Goal: Check status: Check status

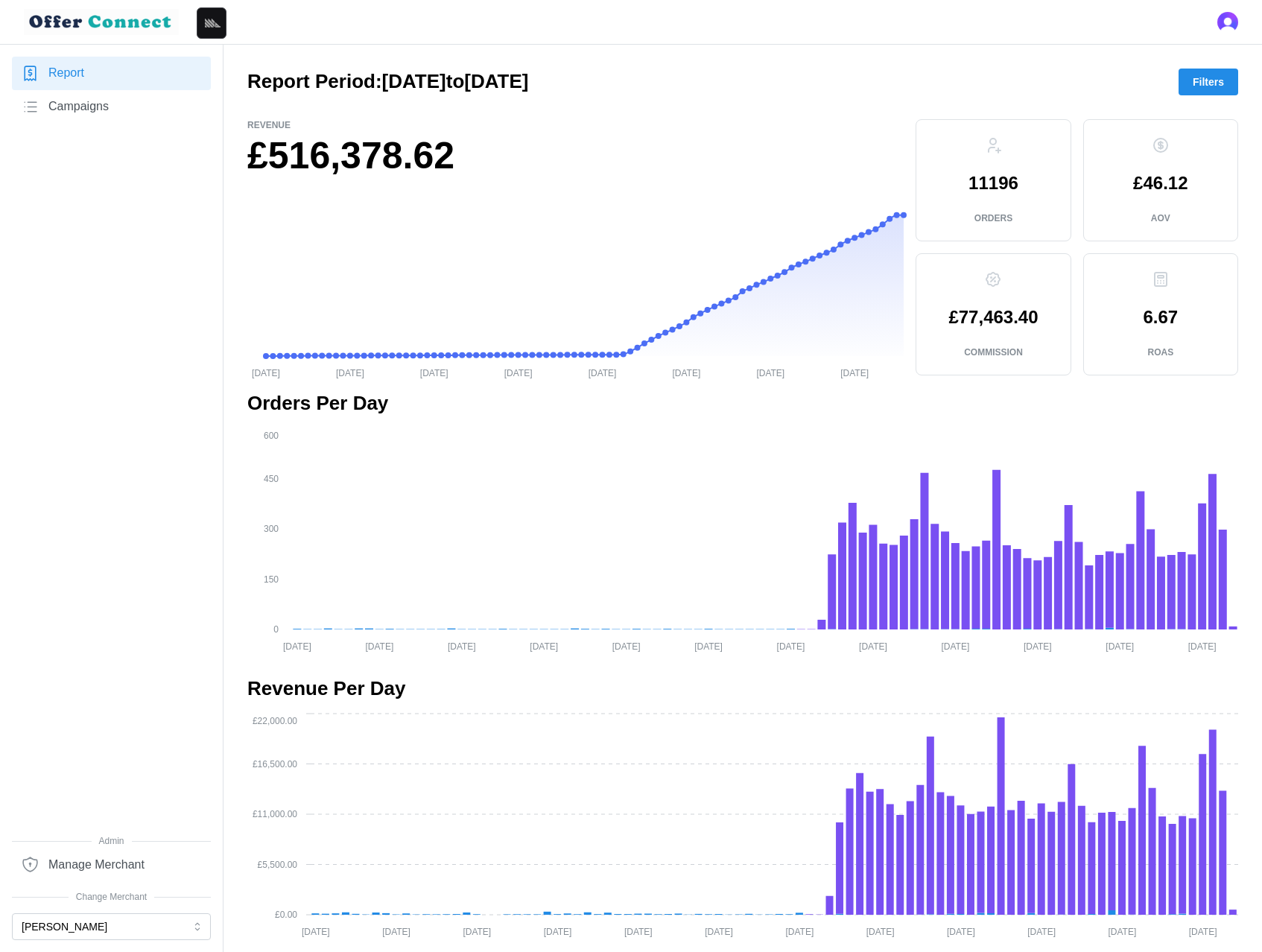
scroll to position [1001, 0]
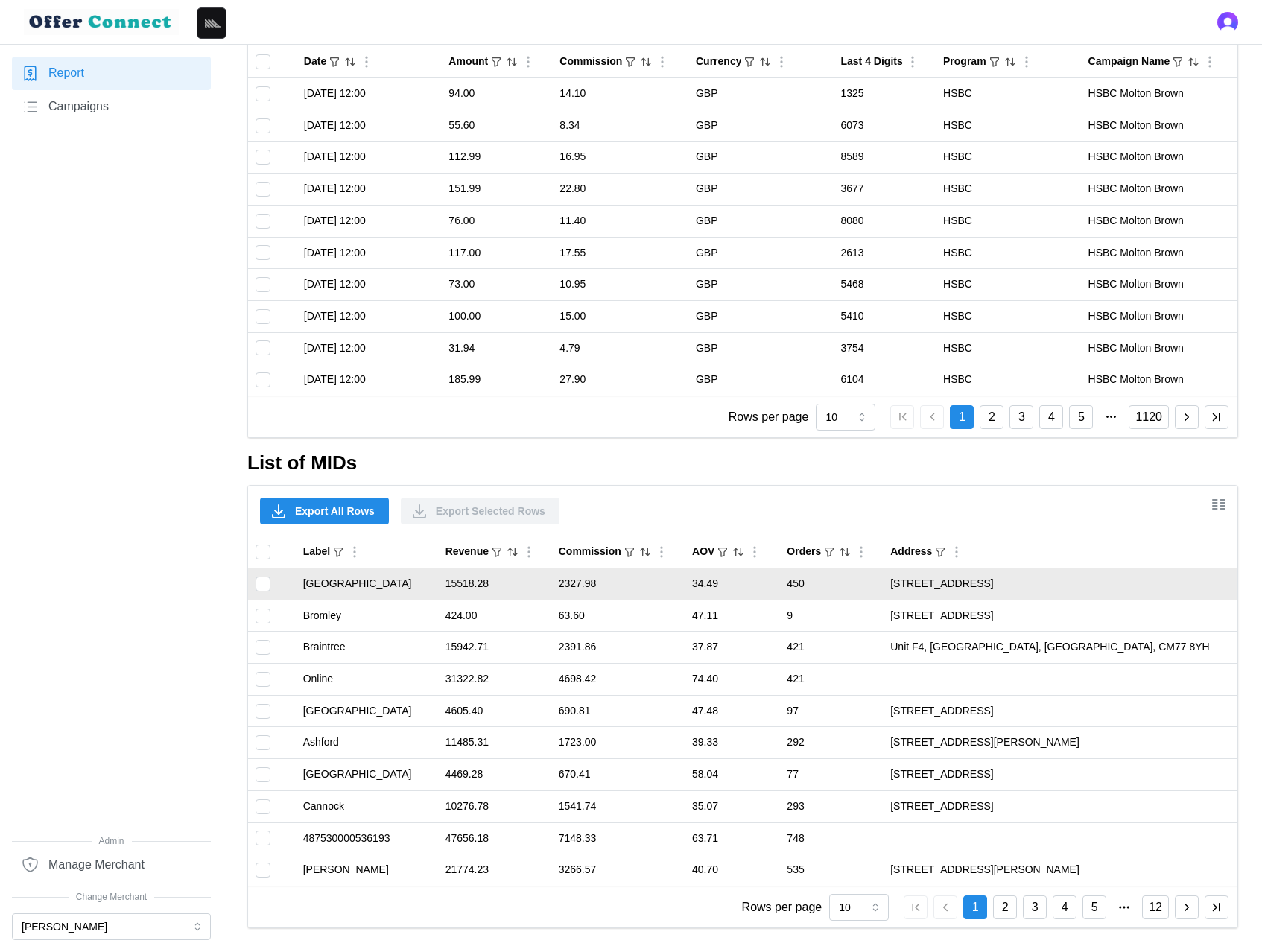
click at [328, 584] on td "[GEOGRAPHIC_DATA]" at bounding box center [367, 584] width 143 height 32
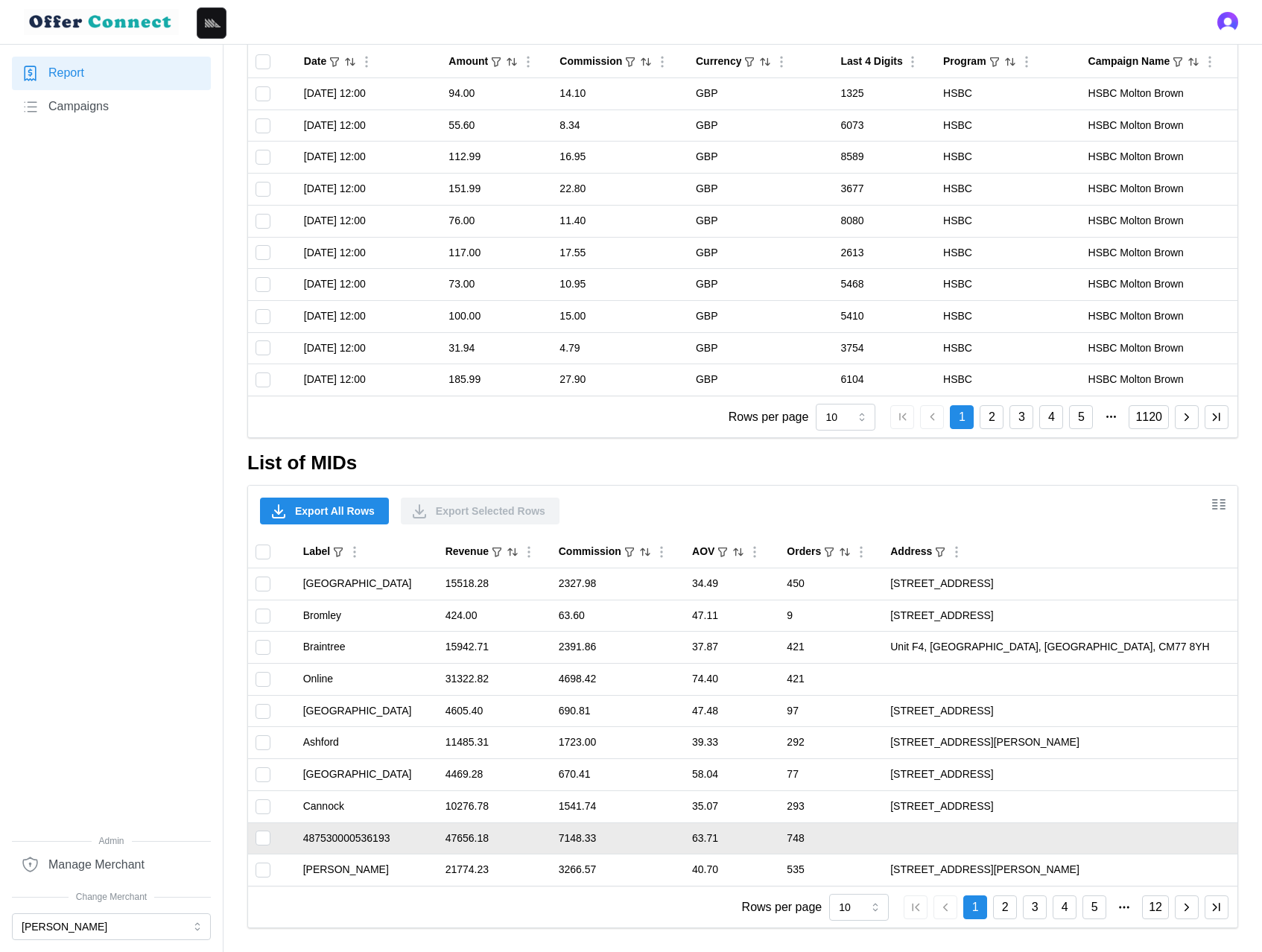
click at [360, 838] on td "487530000536193" at bounding box center [367, 838] width 143 height 32
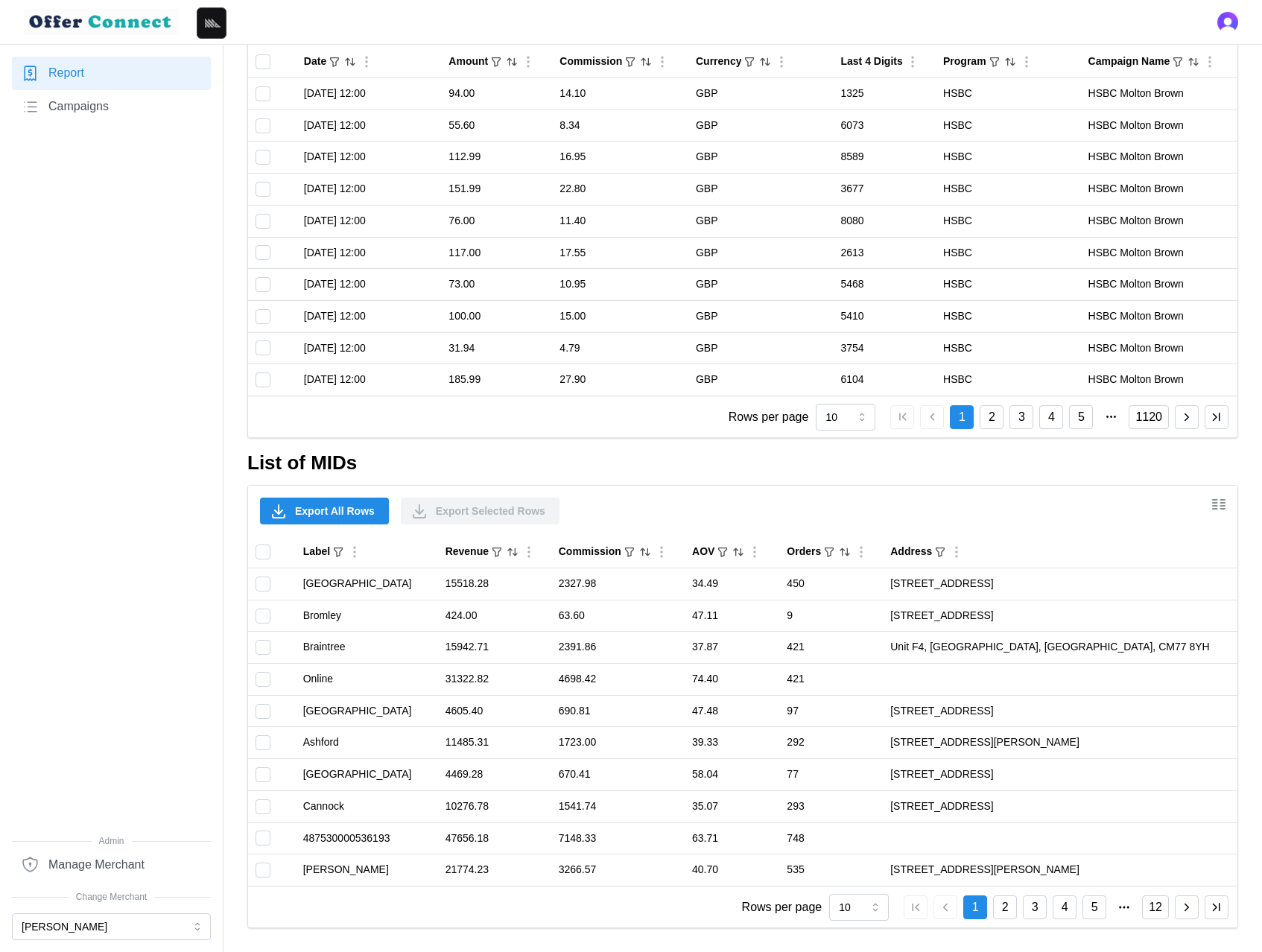
click at [202, 388] on div "Report Campaigns" at bounding box center [111, 445] width 199 height 777
click at [223, 379] on nav "Report Campaigns Admin Manage Merchant Change Merchant [PERSON_NAME]" at bounding box center [111, 498] width 223 height 907
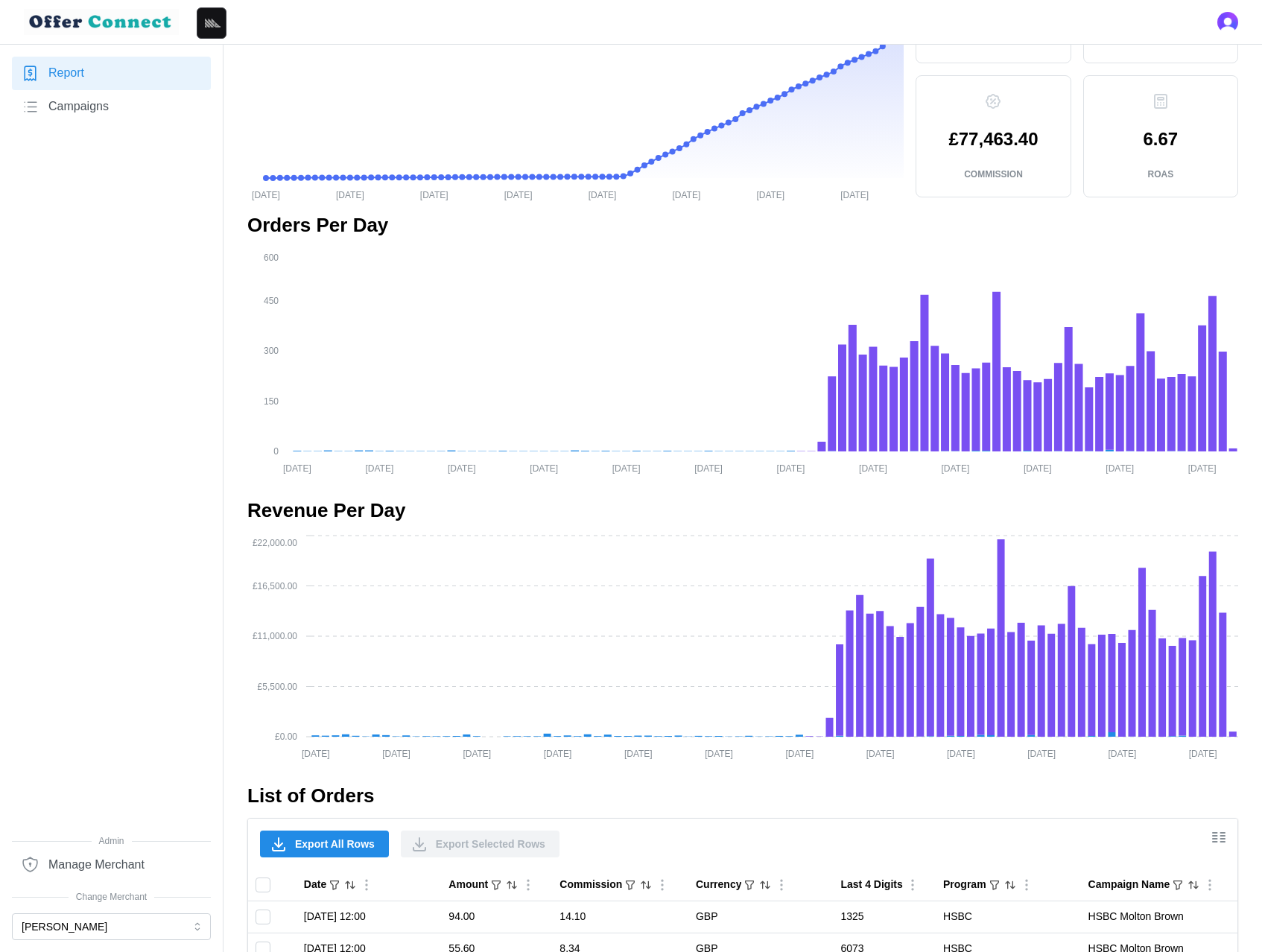
scroll to position [0, 0]
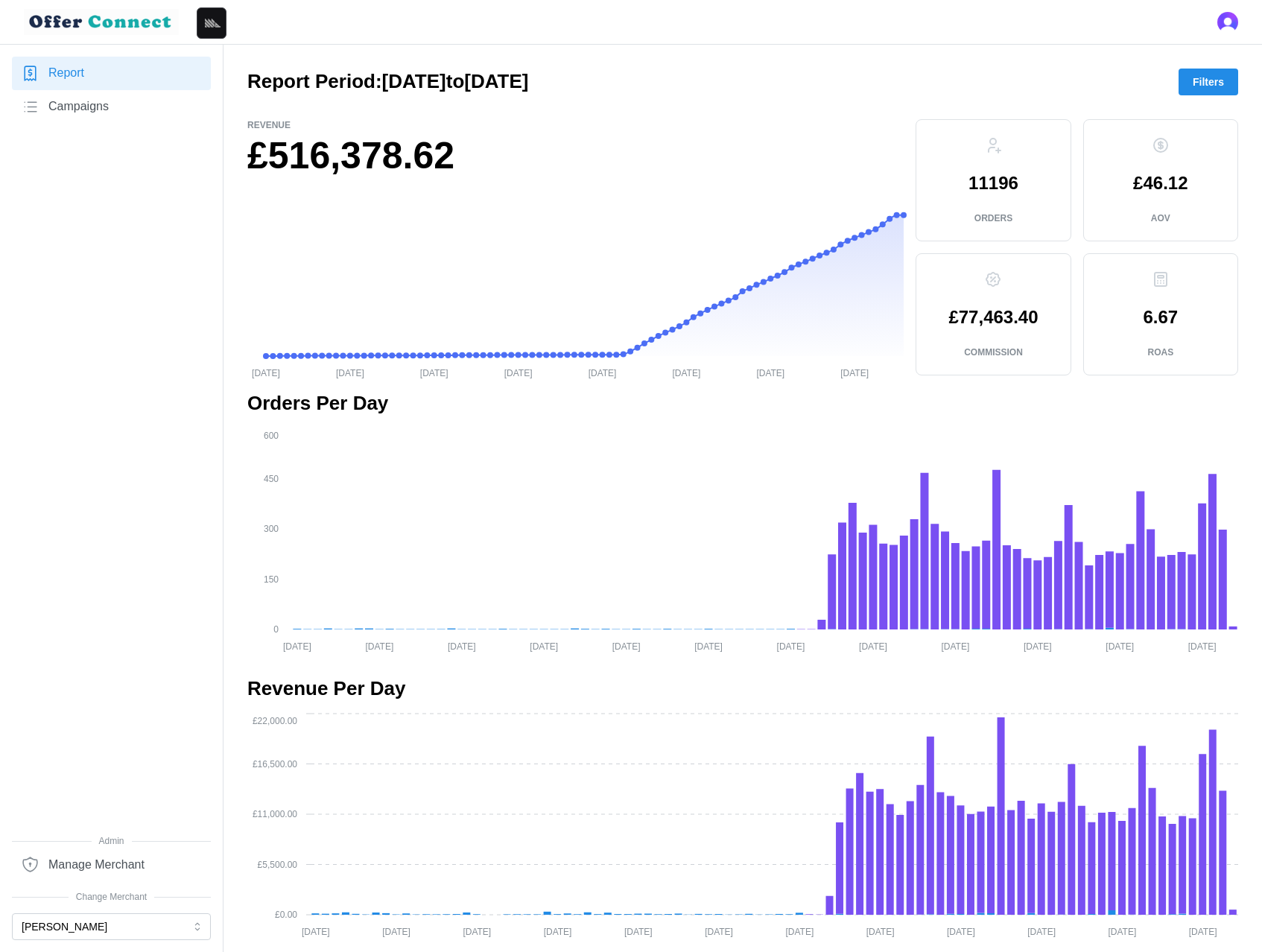
click at [84, 930] on button "[PERSON_NAME]" at bounding box center [111, 926] width 199 height 26
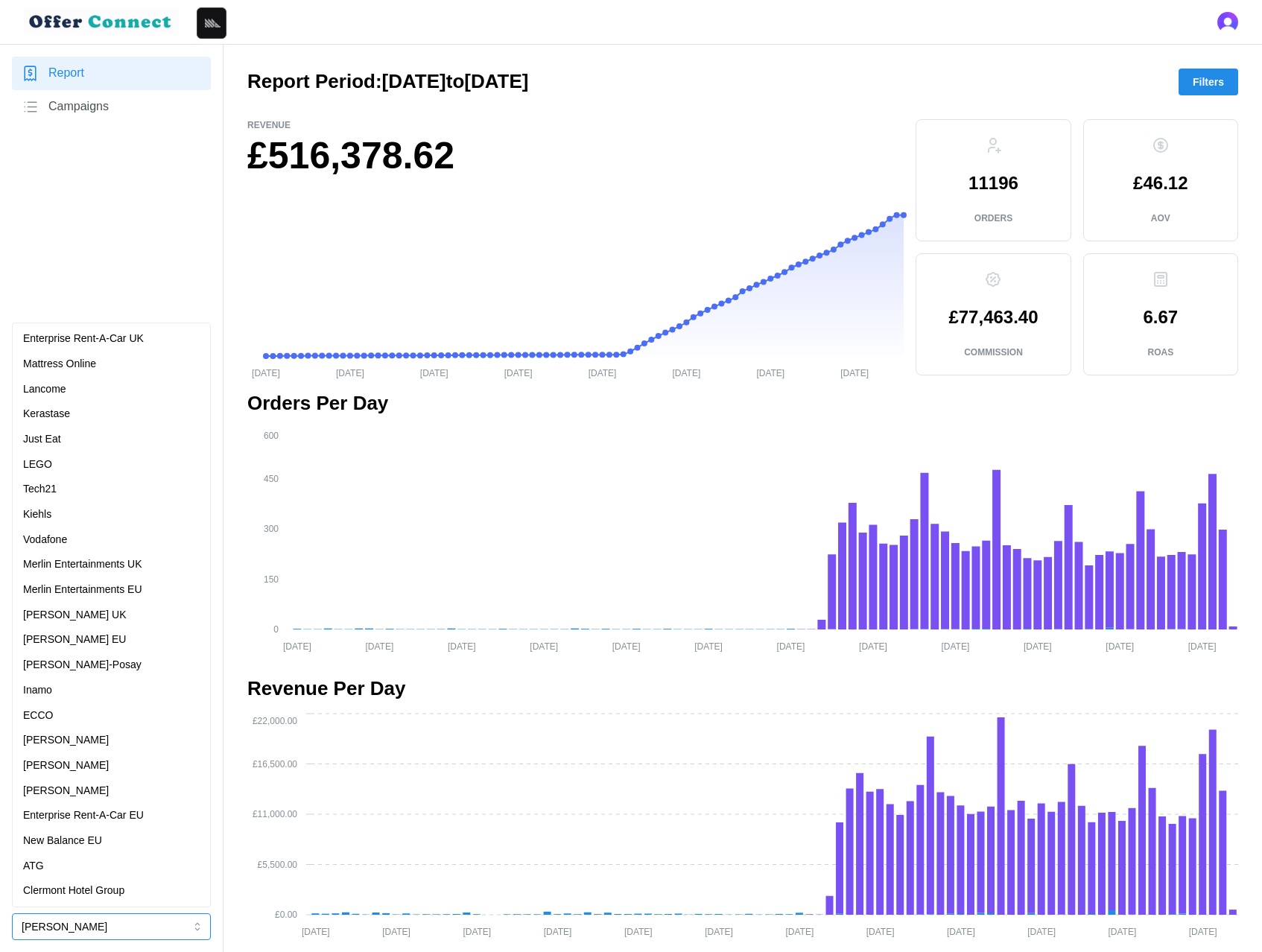
click at [84, 930] on button "[PERSON_NAME]" at bounding box center [111, 926] width 199 height 26
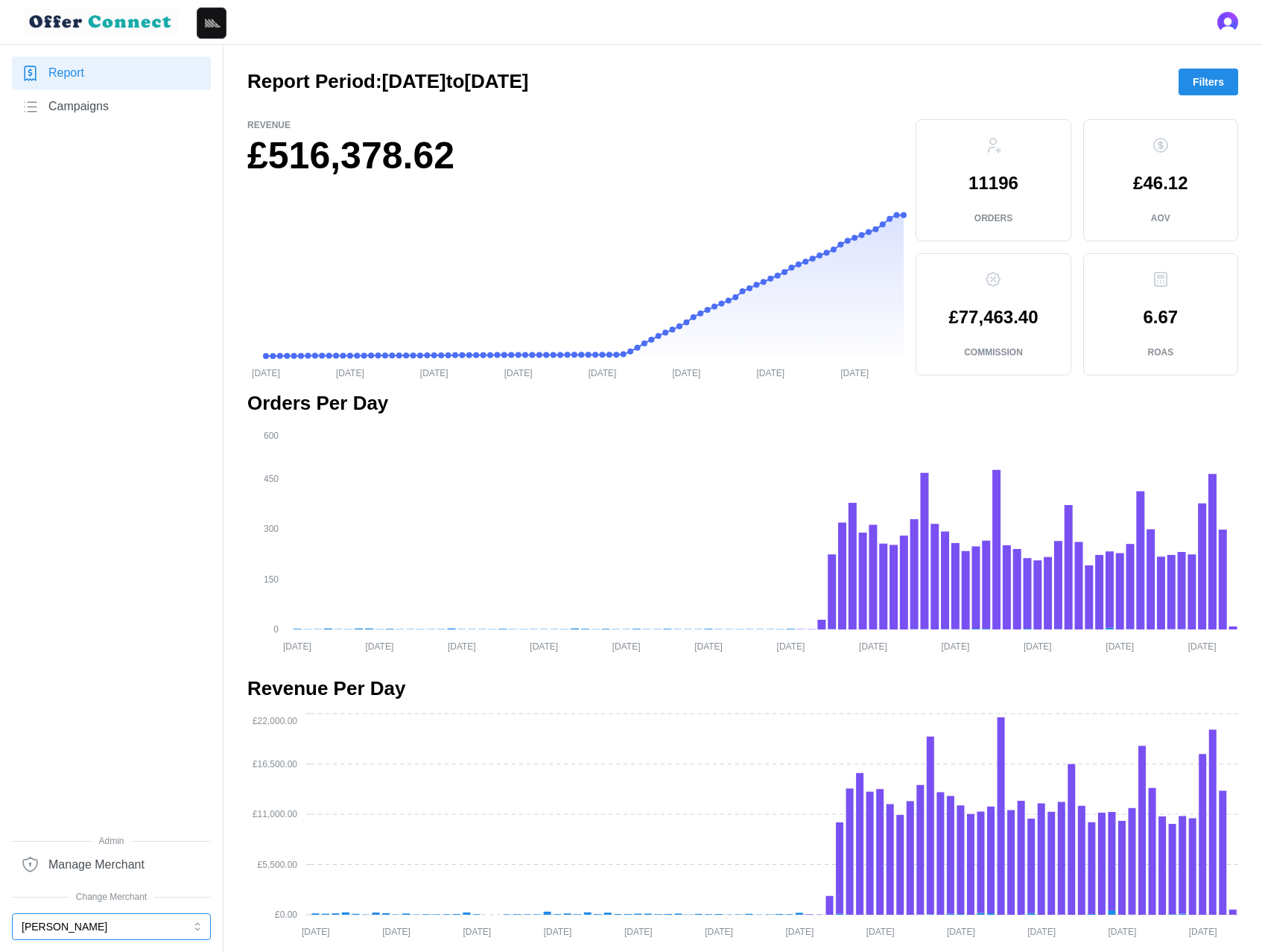
click at [72, 923] on button "[PERSON_NAME]" at bounding box center [111, 926] width 199 height 26
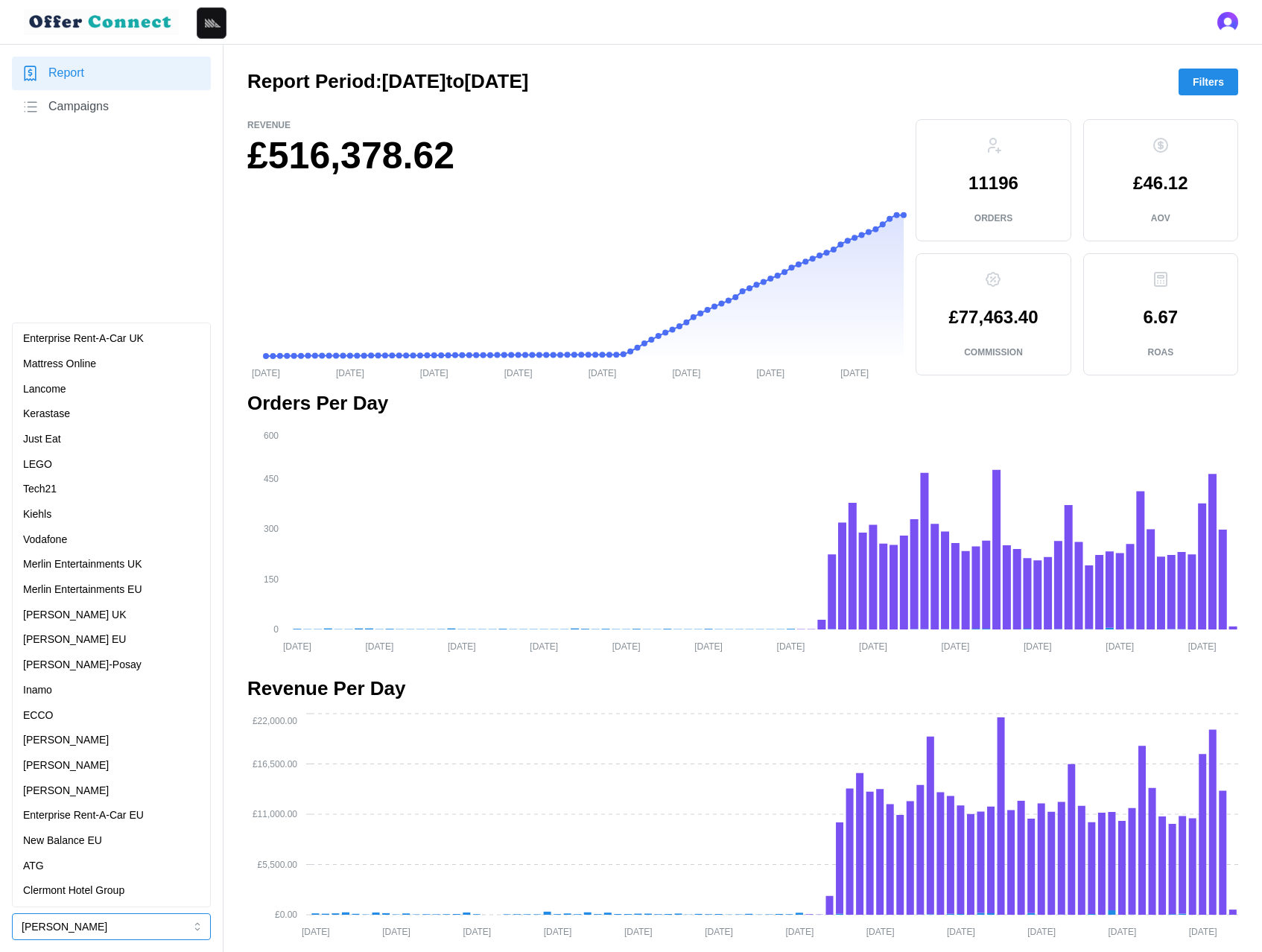
click at [140, 582] on p "Merlin Entertainments EU" at bounding box center [82, 590] width 119 height 16
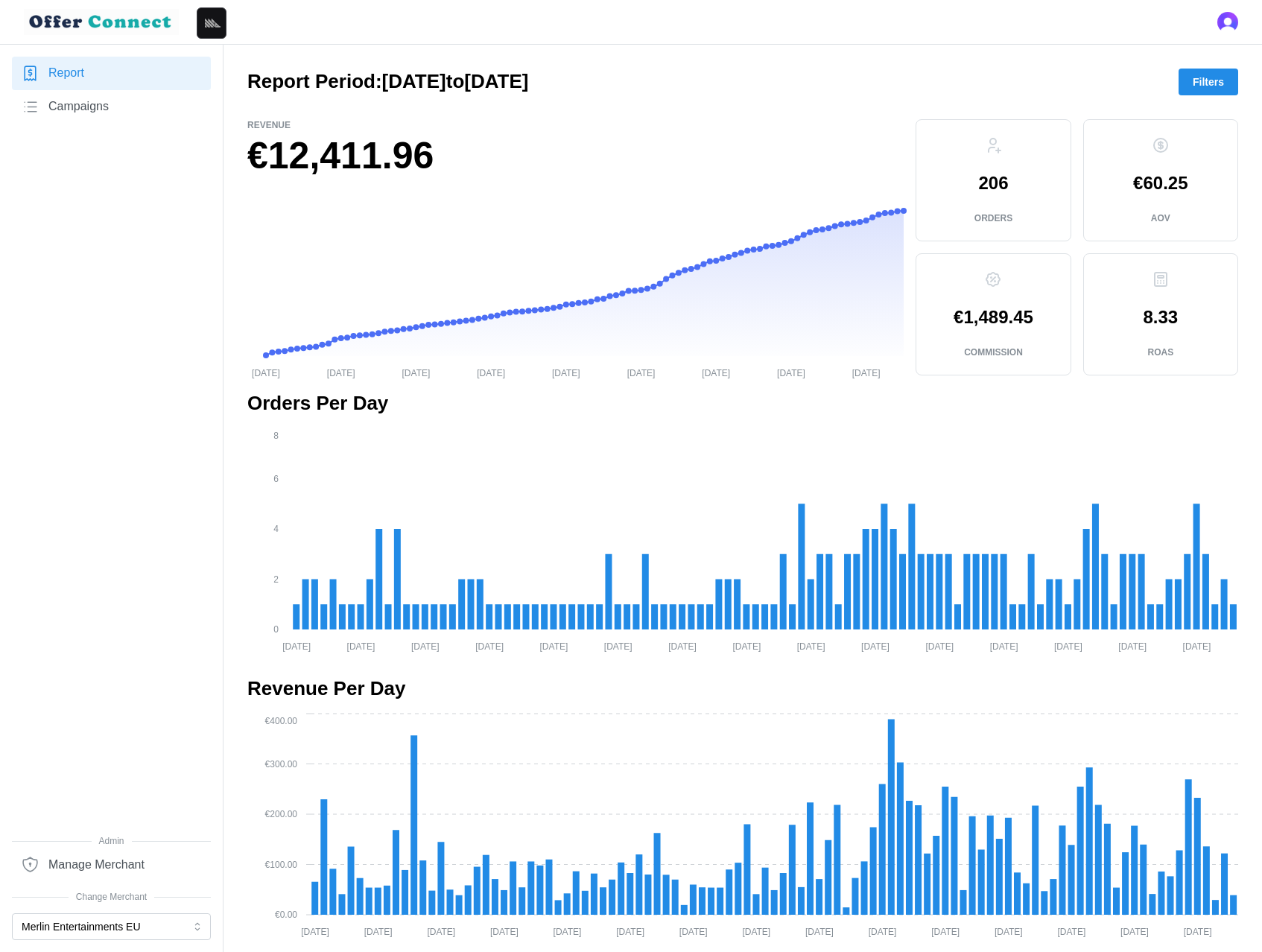
click at [1196, 78] on span "Filters" at bounding box center [1208, 82] width 31 height 26
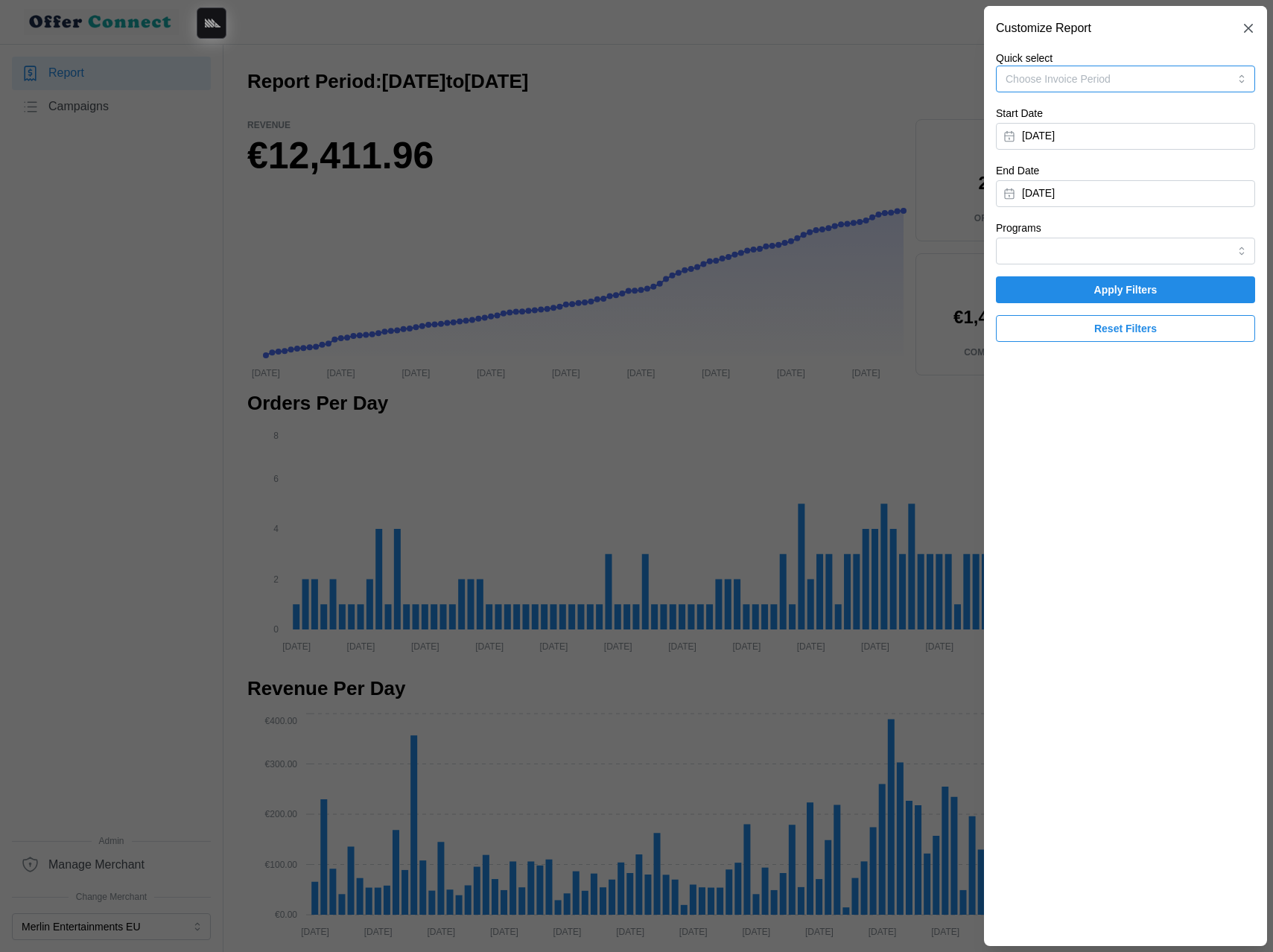
click at [1191, 78] on button "Choose Invoice Period" at bounding box center [1126, 78] width 259 height 26
click at [1159, 122] on div "Invoice-Period-May-2025 [DATE] - [DATE]" at bounding box center [1126, 121] width 237 height 30
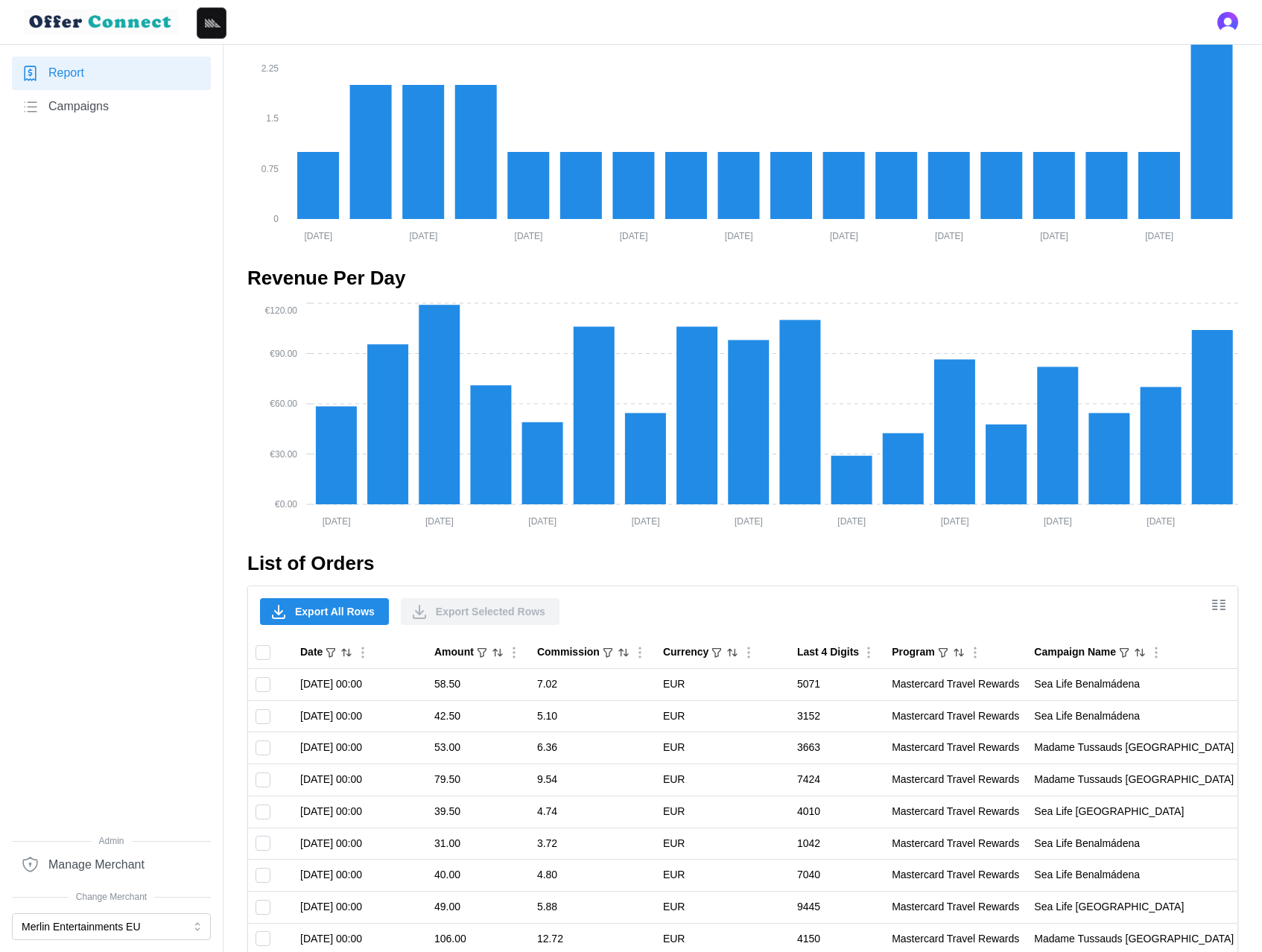
scroll to position [778, 0]
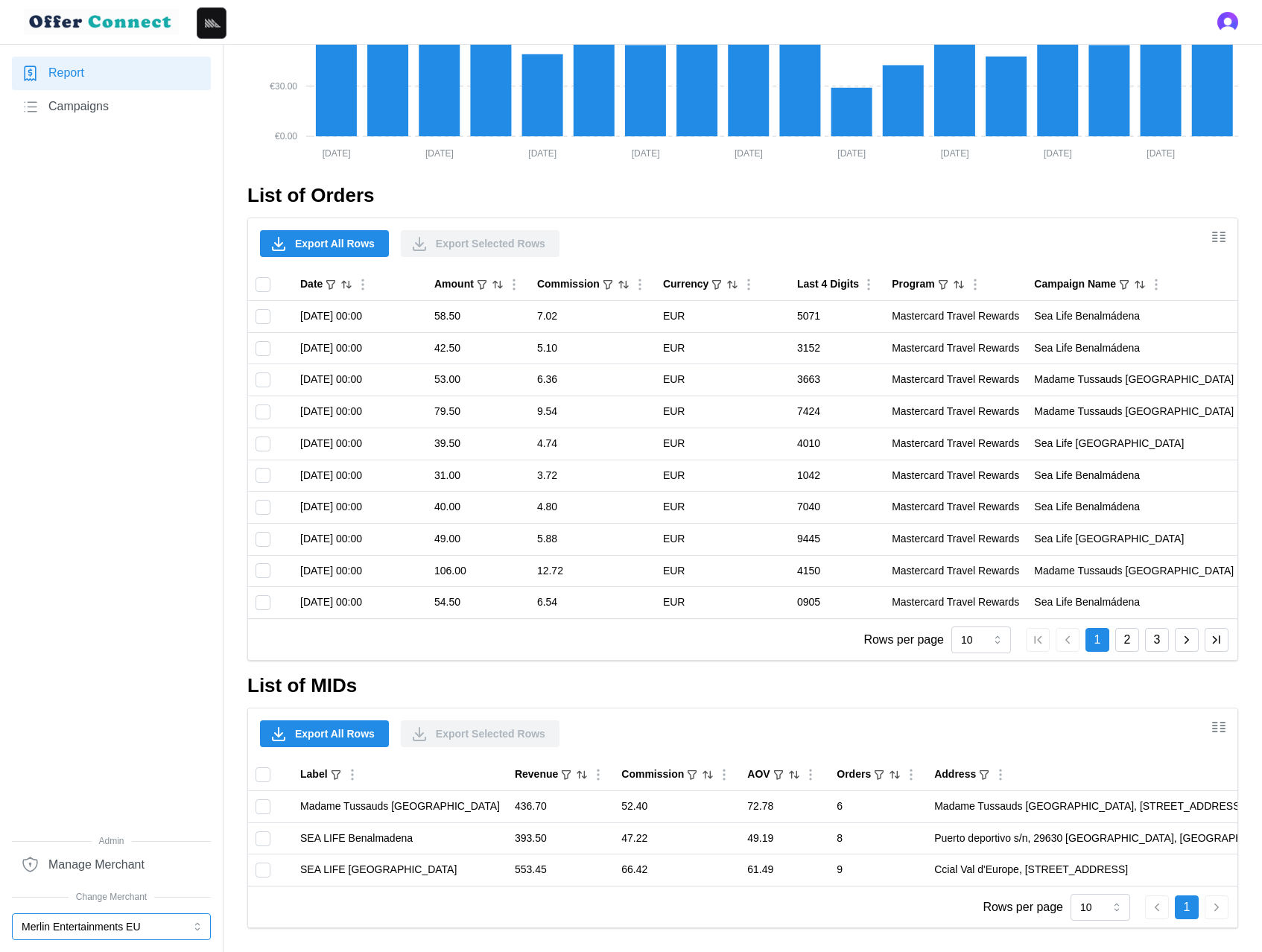
click at [62, 930] on button "Merlin Entertainments EU" at bounding box center [111, 926] width 199 height 26
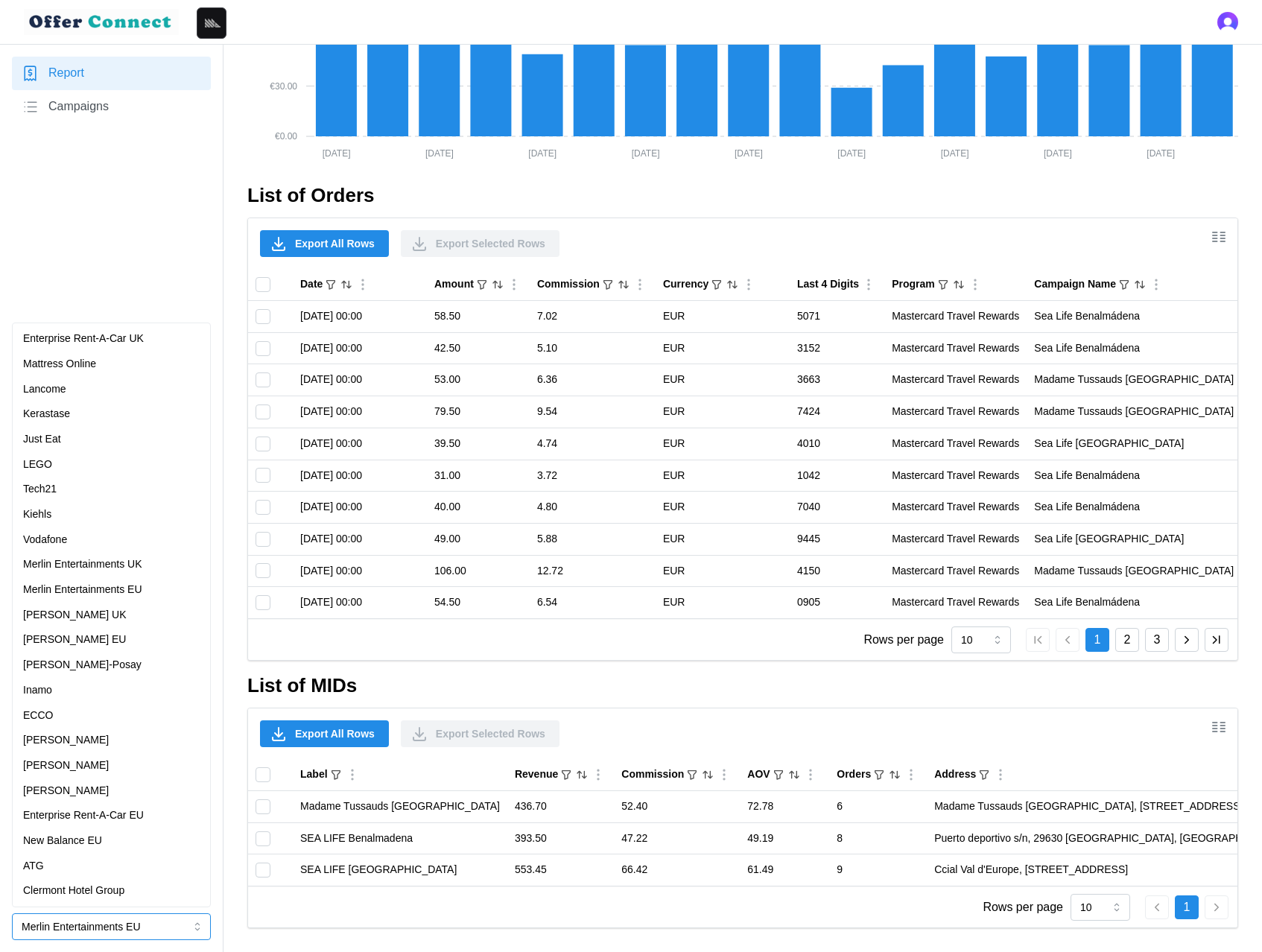
click at [96, 360] on p "Mattress Online" at bounding box center [59, 364] width 73 height 16
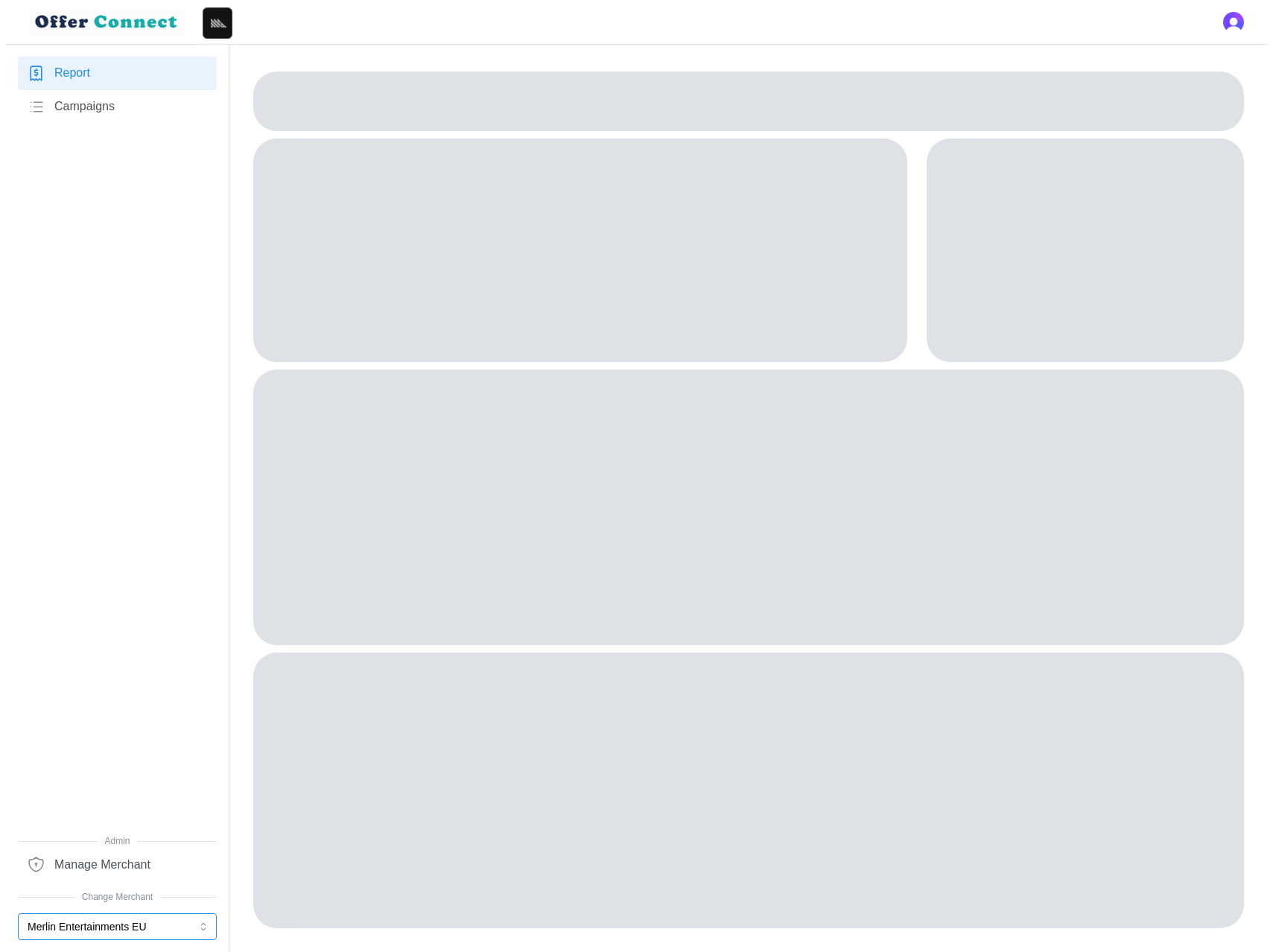
scroll to position [0, 0]
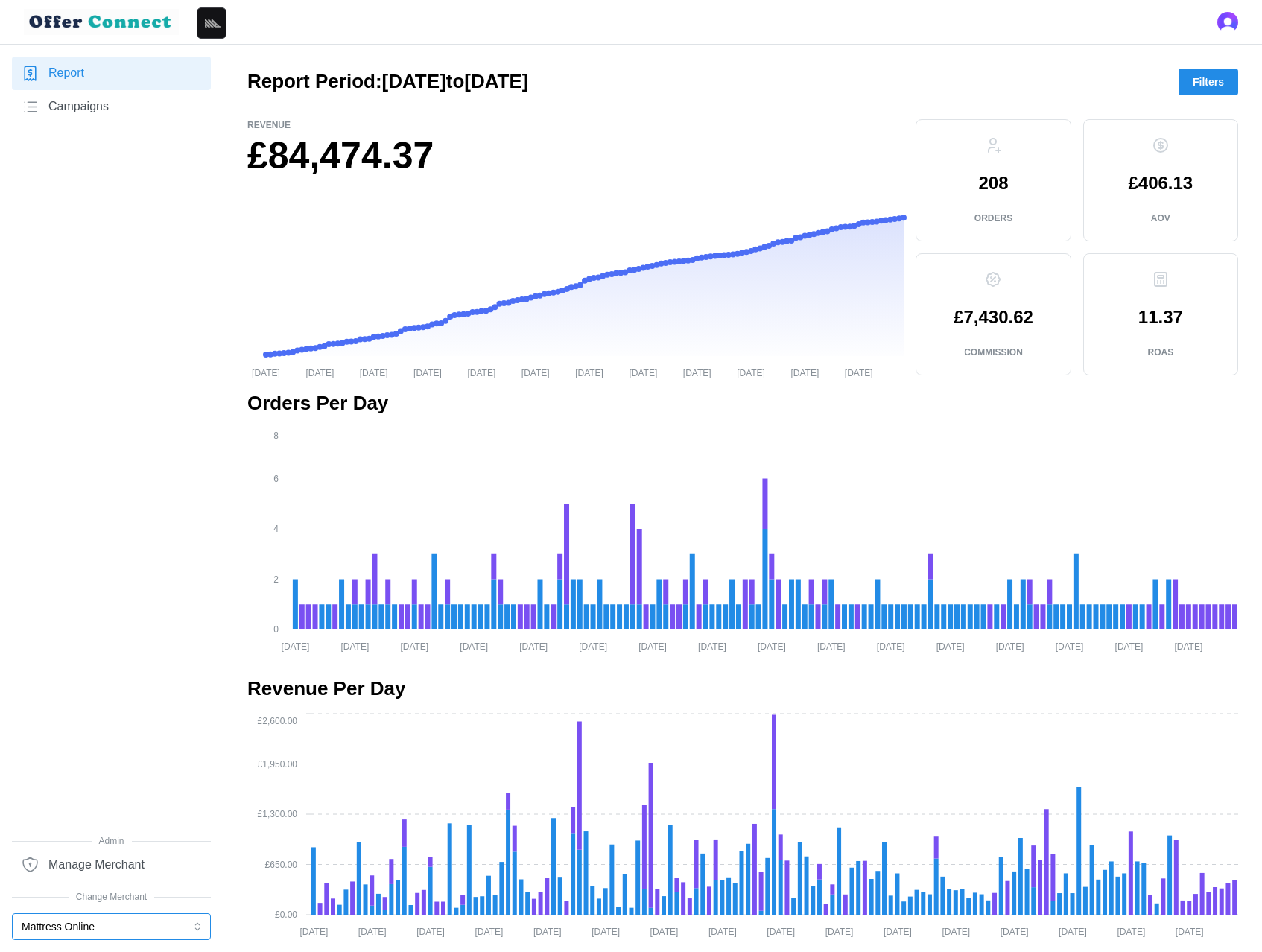
click at [78, 929] on button "Mattress Online" at bounding box center [111, 926] width 199 height 26
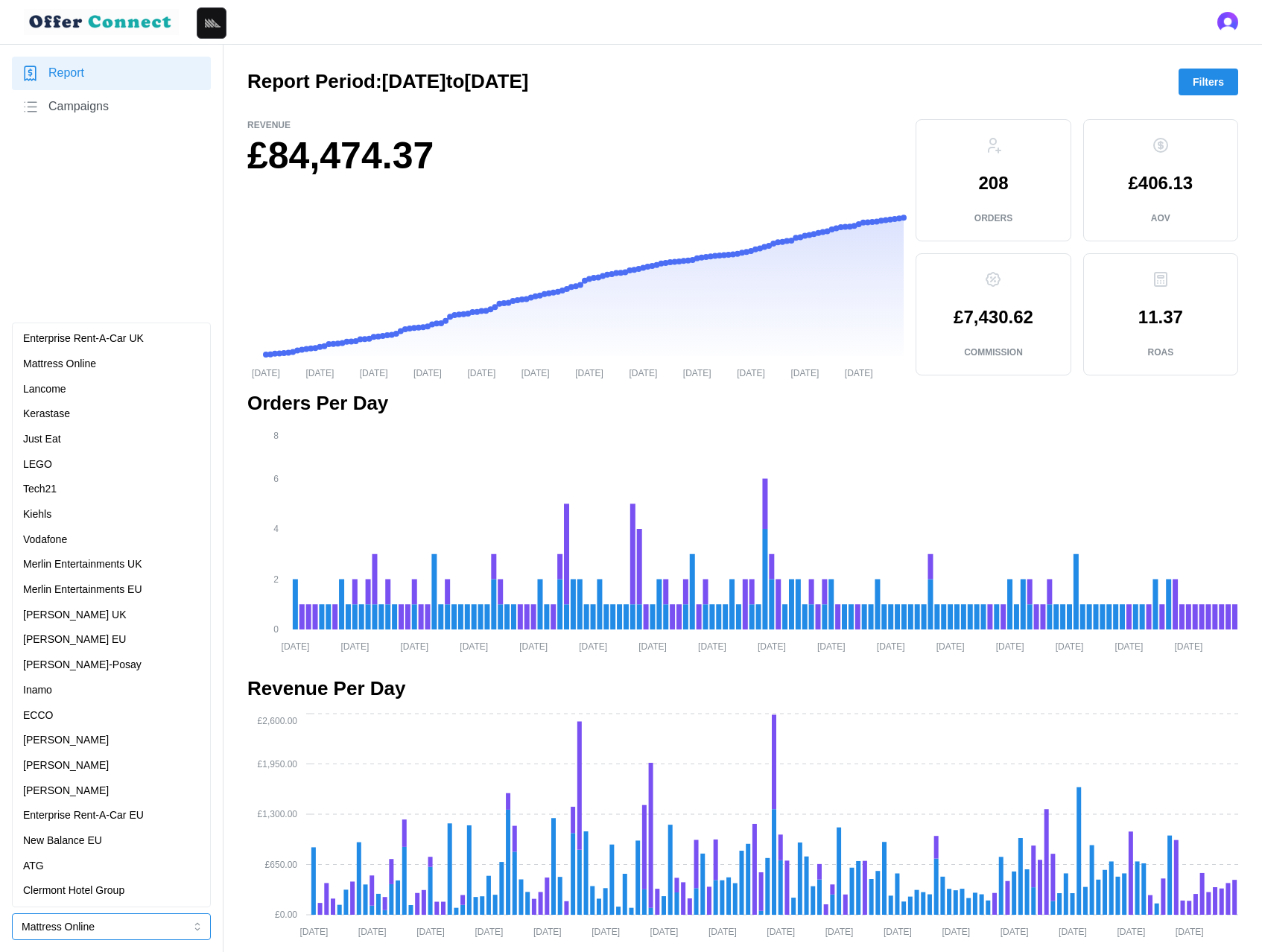
click at [111, 902] on div "Clermont Hotel Group" at bounding box center [111, 891] width 191 height 26
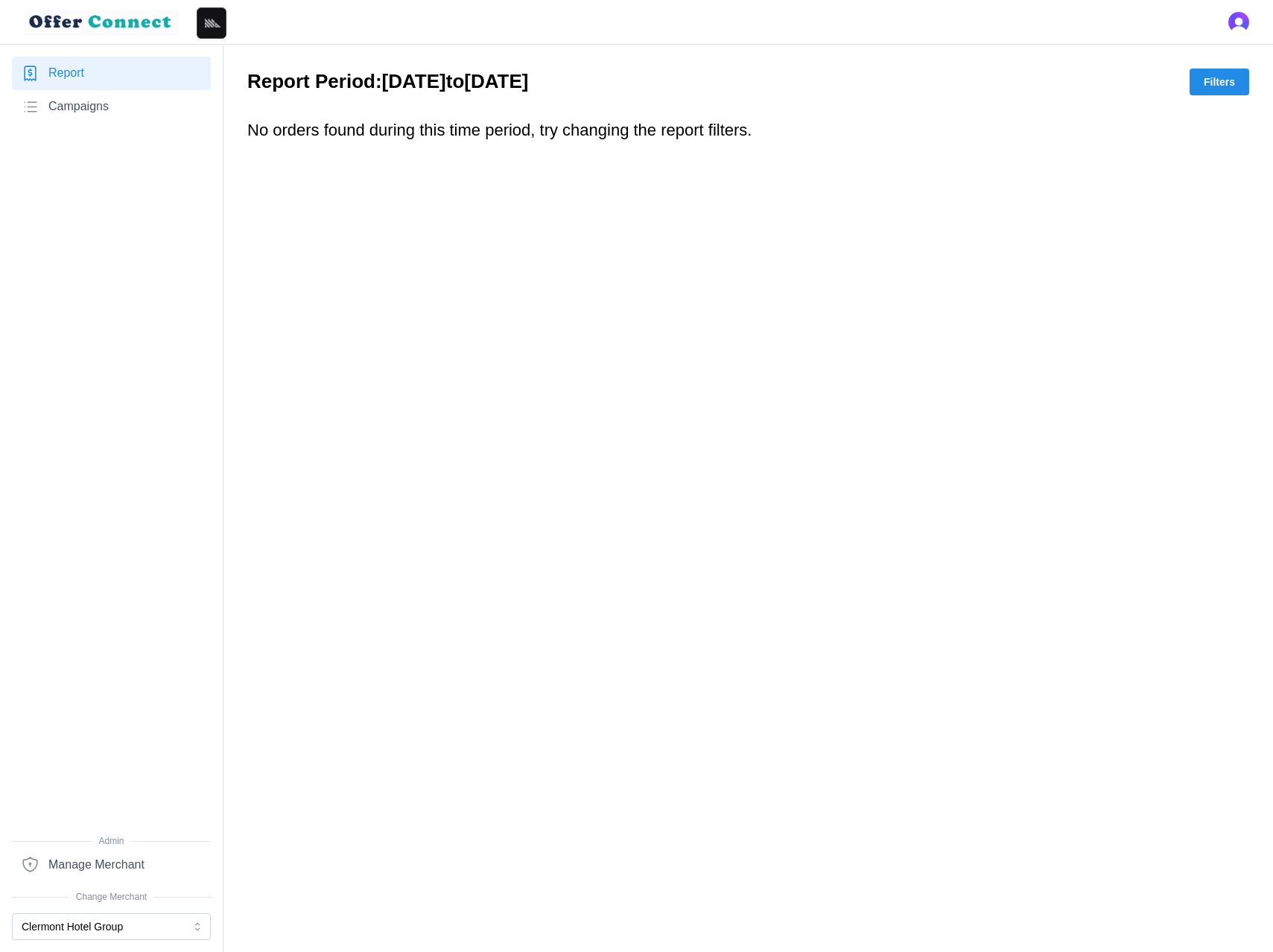
click at [95, 106] on span "Campaigns" at bounding box center [78, 106] width 60 height 18
